Goal: Communication & Community: Answer question/provide support

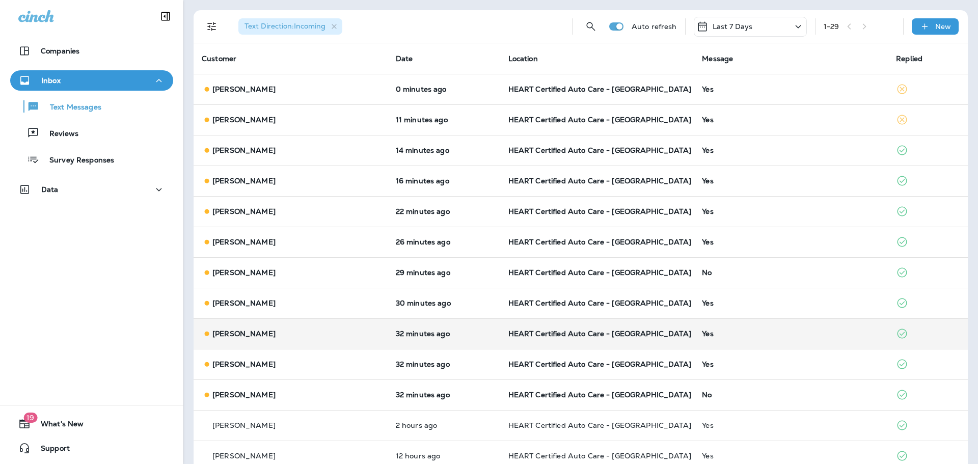
scroll to position [51, 0]
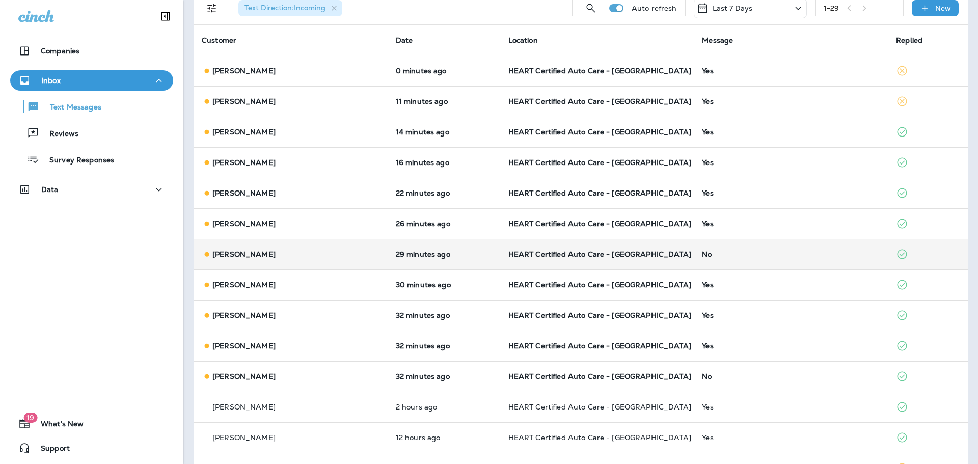
click at [456, 260] on td "29 minutes ago" at bounding box center [444, 254] width 113 height 31
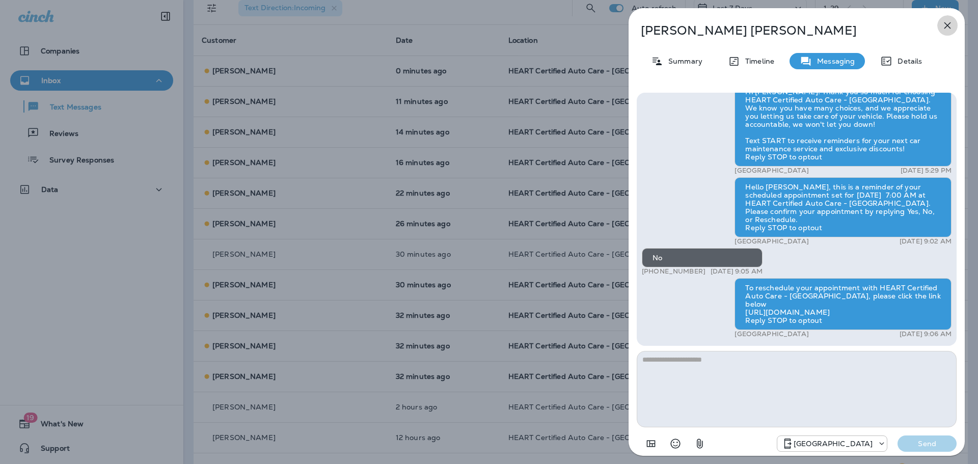
click at [948, 23] on icon "button" at bounding box center [947, 25] width 12 height 12
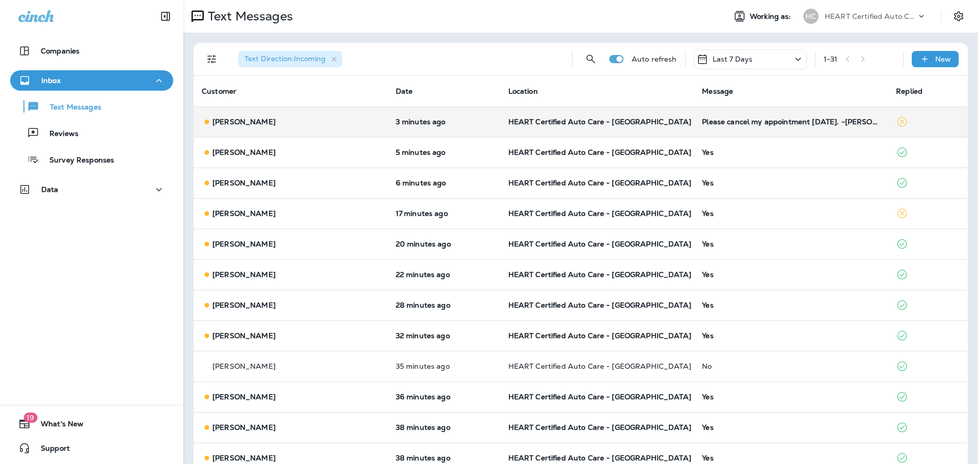
click at [547, 128] on td "HEART Certified Auto Care - [GEOGRAPHIC_DATA]" at bounding box center [597, 121] width 194 height 31
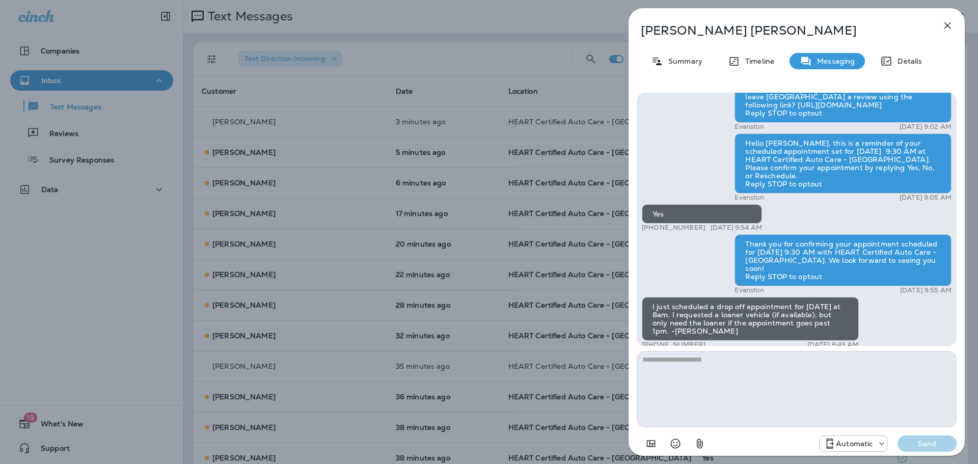
scroll to position [-560, 0]
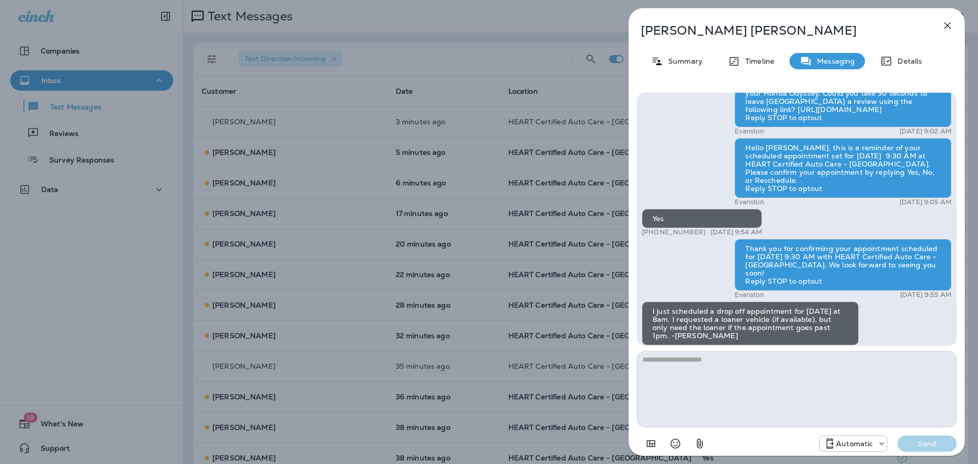
click at [525, 121] on div "[PERSON_NAME] Summary Timeline Messaging Details Hi [PERSON_NAME]! Thank you so…" at bounding box center [489, 232] width 978 height 464
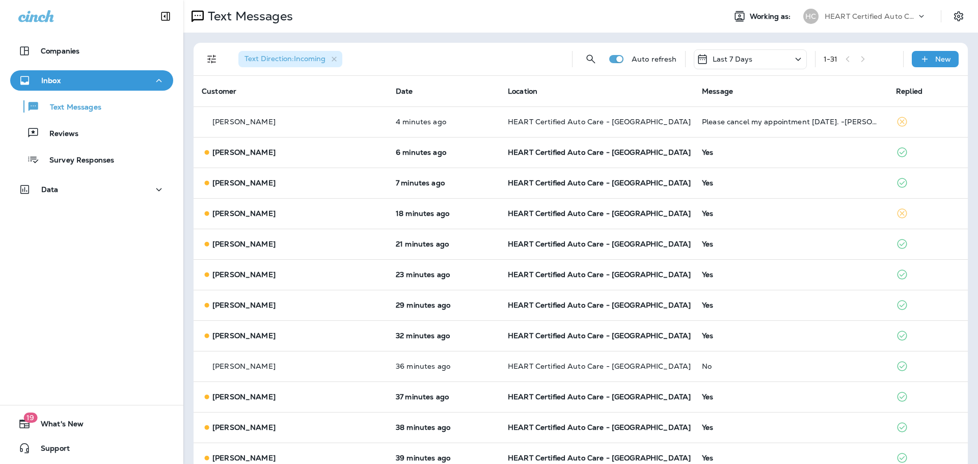
click at [525, 121] on span "HEART Certified Auto Care - [GEOGRAPHIC_DATA]" at bounding box center [599, 121] width 183 height 9
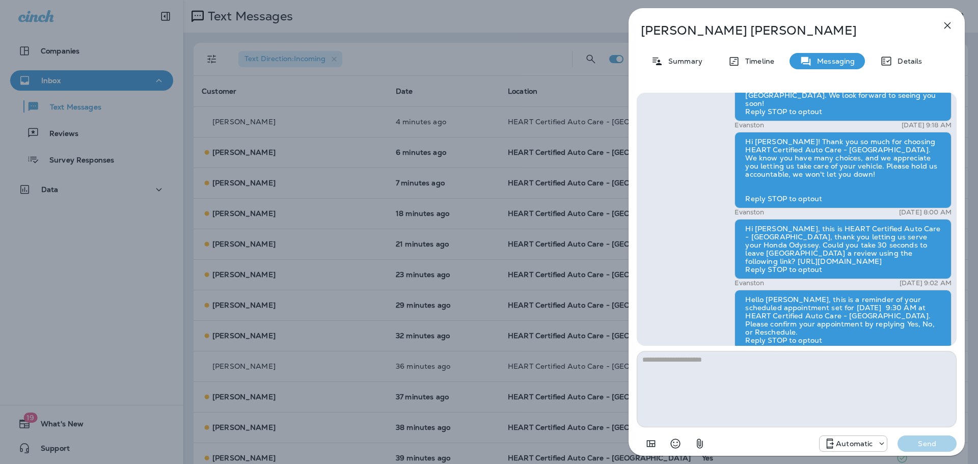
scroll to position [-764, 0]
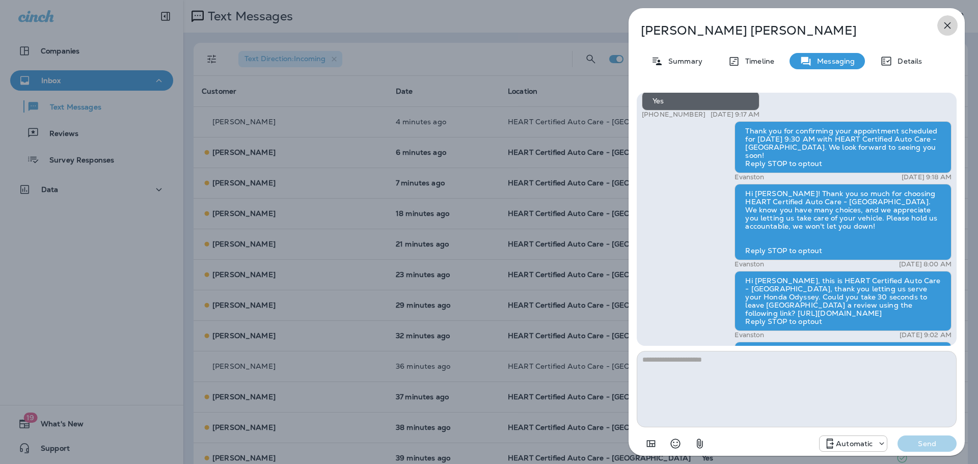
click at [948, 24] on icon "button" at bounding box center [947, 25] width 7 height 7
